Goal: Check status: Check status

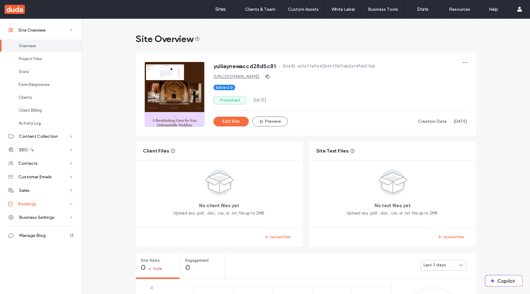
click at [48, 206] on div "Bookings" at bounding box center [41, 203] width 82 height 13
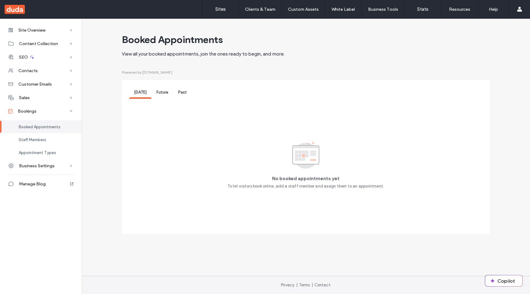
click at [161, 92] on span "Future" at bounding box center [162, 92] width 12 height 5
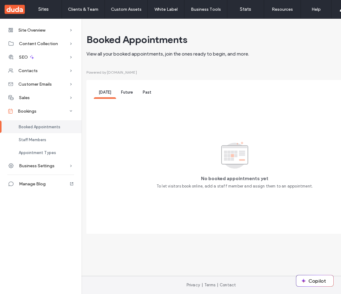
click at [128, 95] on div "Future" at bounding box center [127, 92] width 22 height 11
click at [125, 93] on span "Future" at bounding box center [127, 92] width 12 height 5
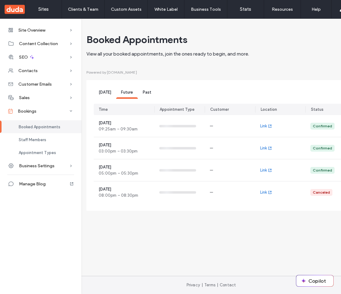
click at [145, 93] on span "Past" at bounding box center [147, 92] width 9 height 5
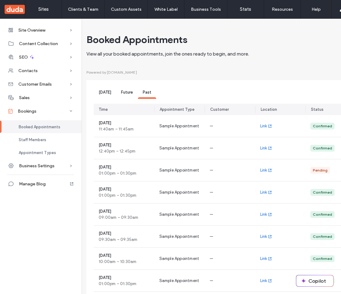
click at [128, 95] on div "Future" at bounding box center [127, 92] width 22 height 11
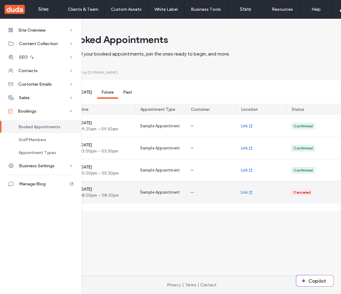
scroll to position [0, 8]
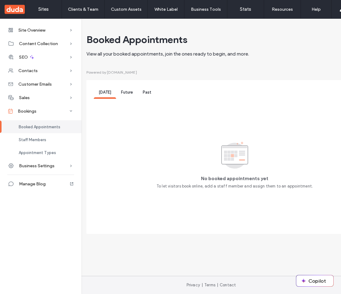
click at [128, 92] on span "Future" at bounding box center [127, 92] width 12 height 5
click at [127, 94] on span "Future" at bounding box center [127, 92] width 12 height 5
